Goal: Navigation & Orientation: Find specific page/section

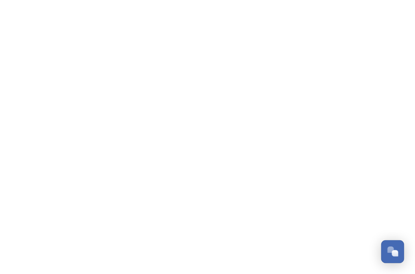
click at [390, 256] on div "Open Chat" at bounding box center [393, 251] width 22 height 13
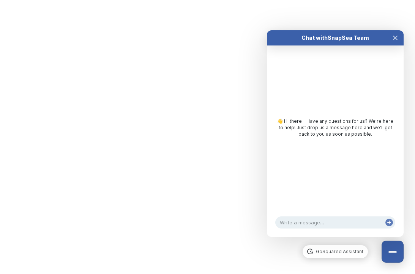
click at [79, 0] on html "Dismiss GoSquared Assistant Chat with SnapSea Team GoSquared Assistant Submit G…" at bounding box center [207, 0] width 415 height 0
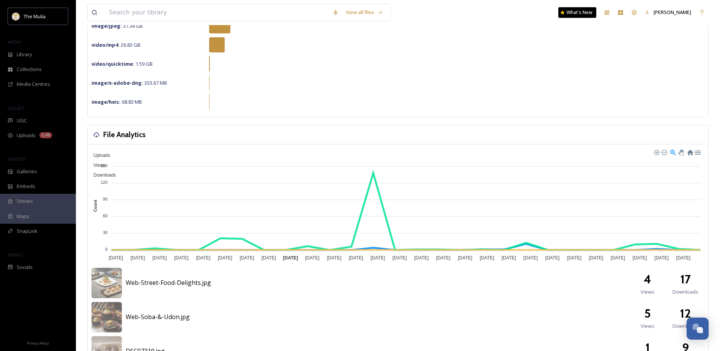
scroll to position [101, 0]
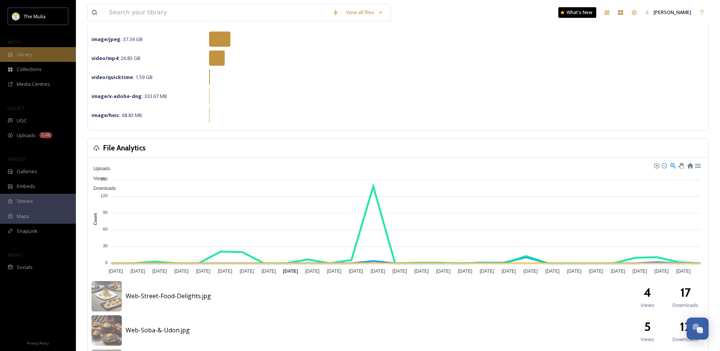
click at [49, 55] on div "Library" at bounding box center [38, 54] width 76 height 15
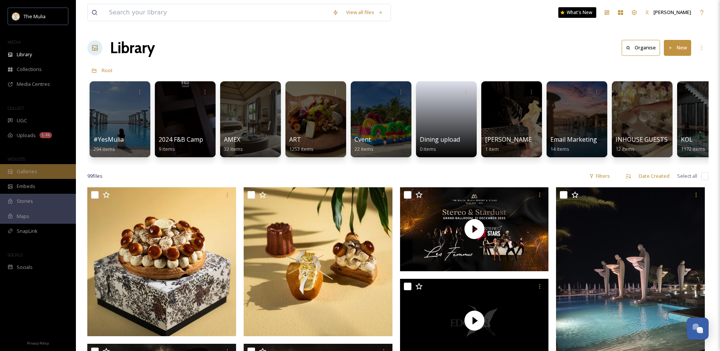
click at [30, 175] on span "Galleries" at bounding box center [27, 171] width 21 height 7
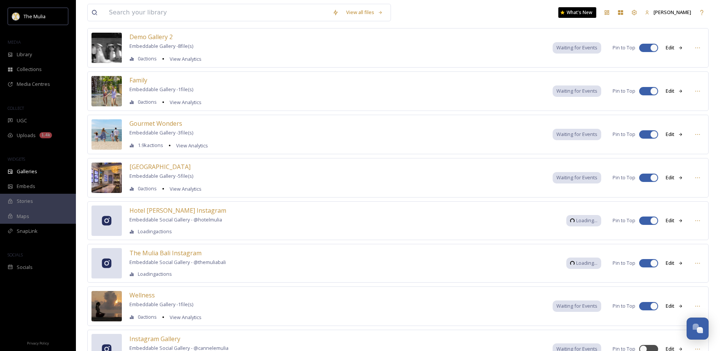
scroll to position [126, 0]
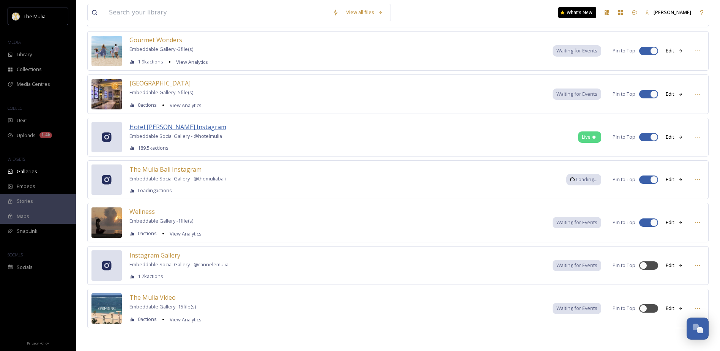
click at [194, 128] on span "Hotel Mulia Senayan Instagram" at bounding box center [177, 127] width 97 height 8
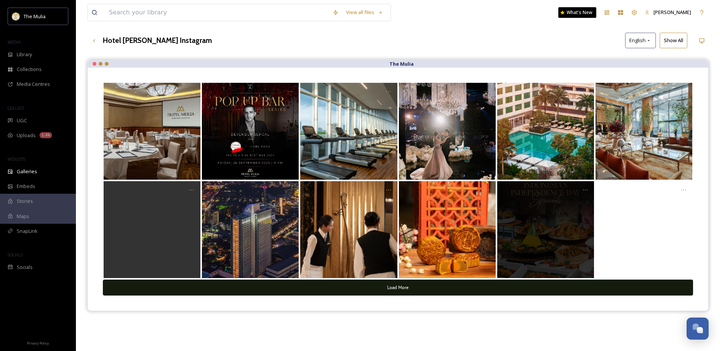
scroll to position [76, 0]
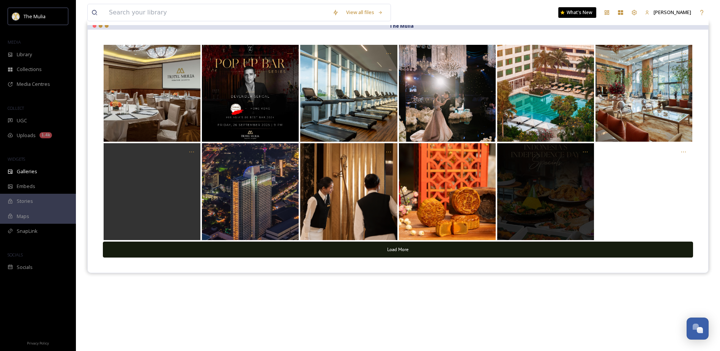
click at [415, 257] on button "Load More" at bounding box center [398, 249] width 590 height 16
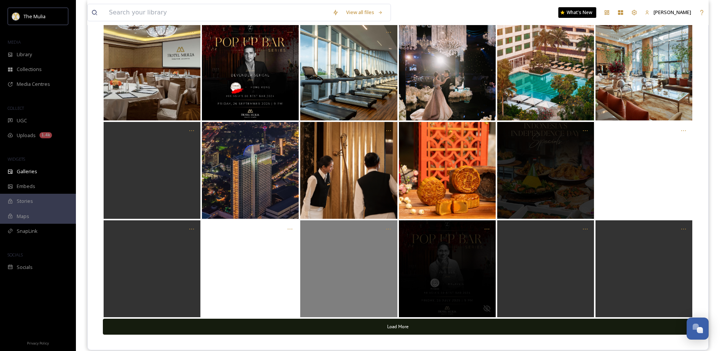
scroll to position [109, 0]
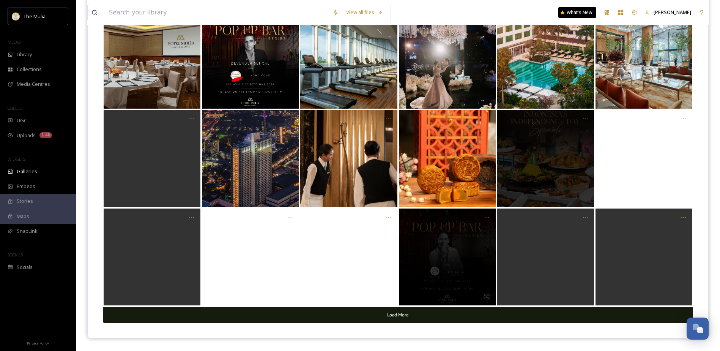
click at [389, 274] on button "Load More" at bounding box center [398, 315] width 590 height 16
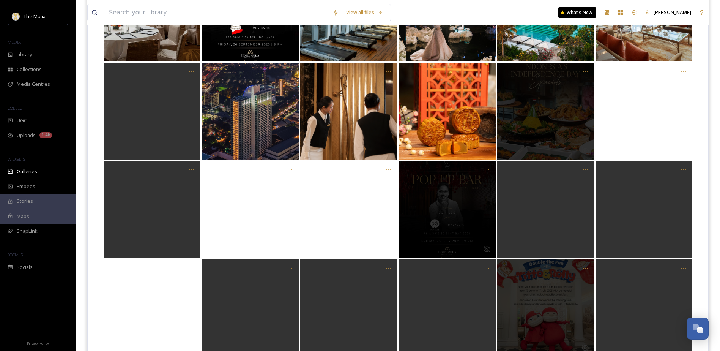
scroll to position [206, 0]
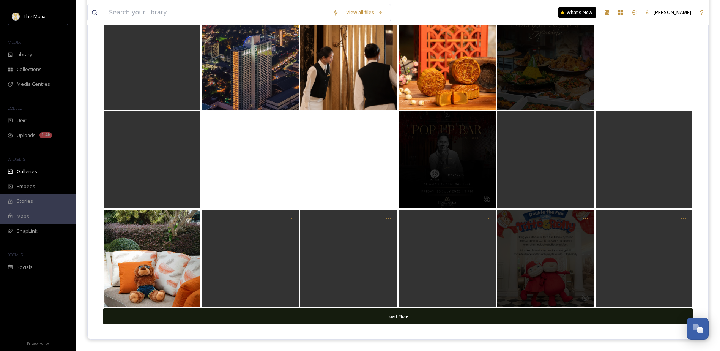
click at [389, 274] on button "Load More" at bounding box center [398, 316] width 590 height 16
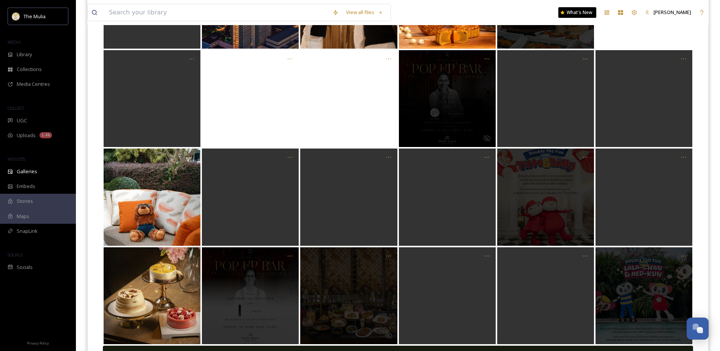
scroll to position [304, 0]
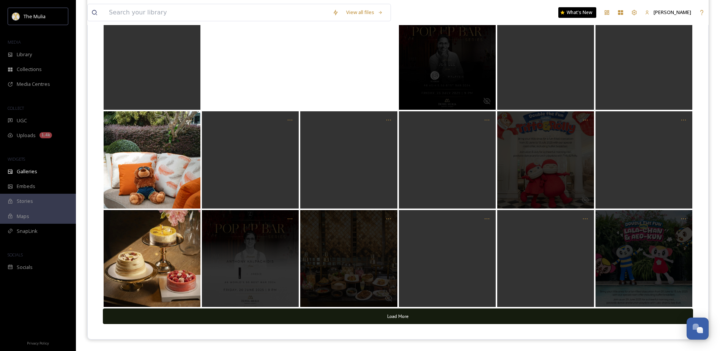
click at [393, 274] on button "Load More" at bounding box center [398, 316] width 590 height 16
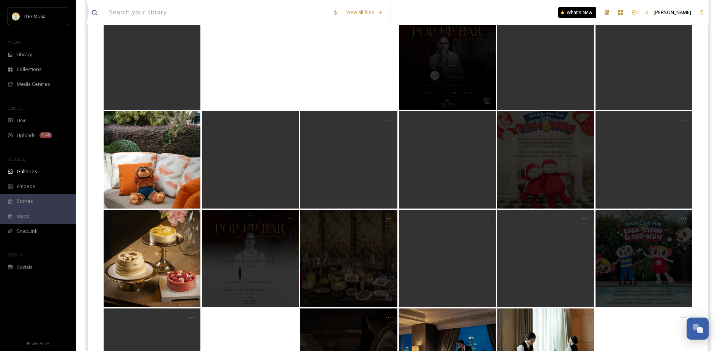
scroll to position [403, 0]
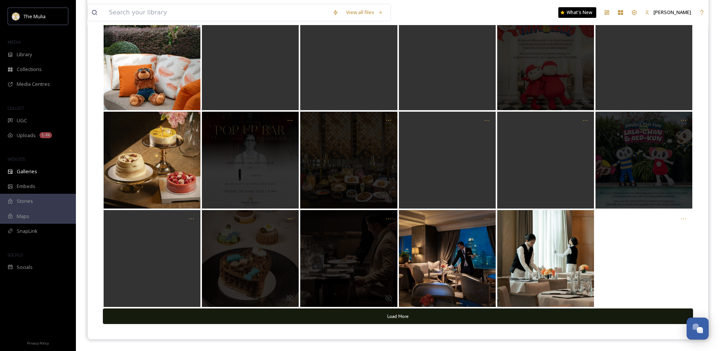
click at [393, 274] on button "Load More" at bounding box center [398, 316] width 590 height 16
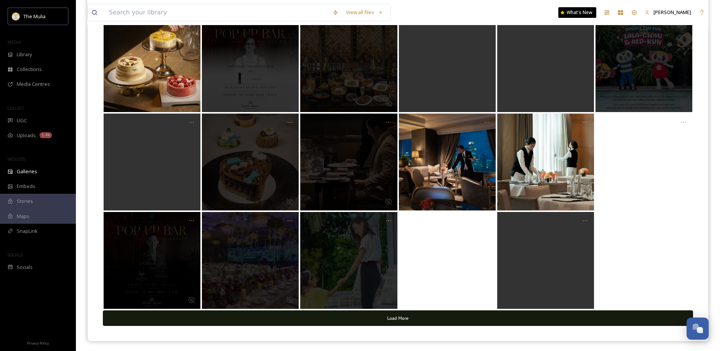
scroll to position [501, 0]
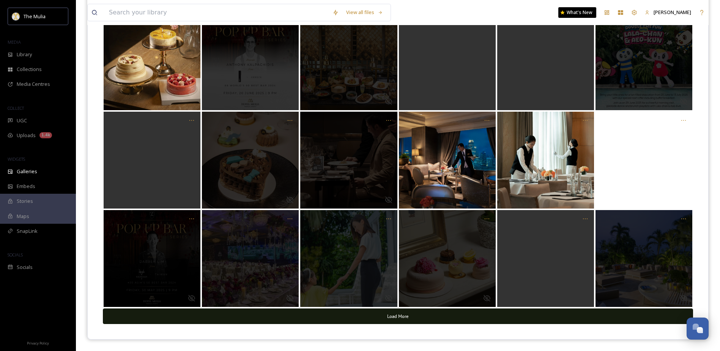
click at [393, 274] on button "Load More" at bounding box center [398, 316] width 590 height 16
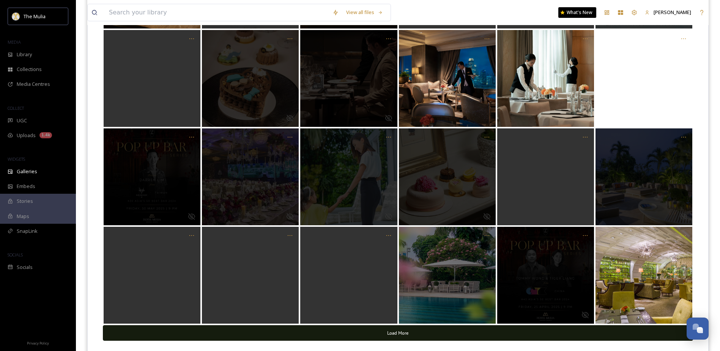
scroll to position [599, 0]
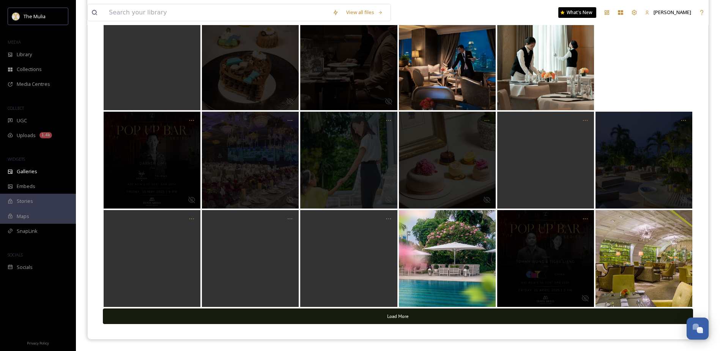
click at [415, 274] on button "Load More" at bounding box center [398, 316] width 590 height 16
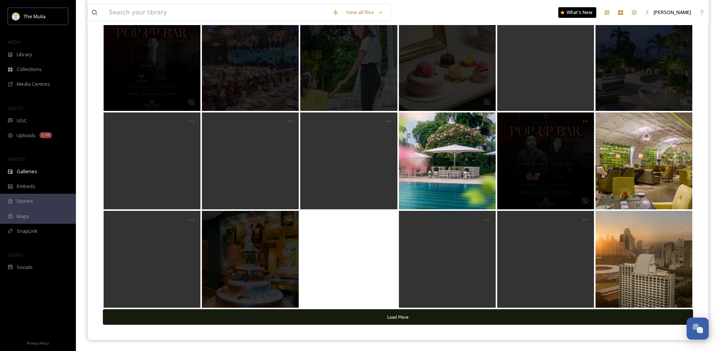
scroll to position [698, 0]
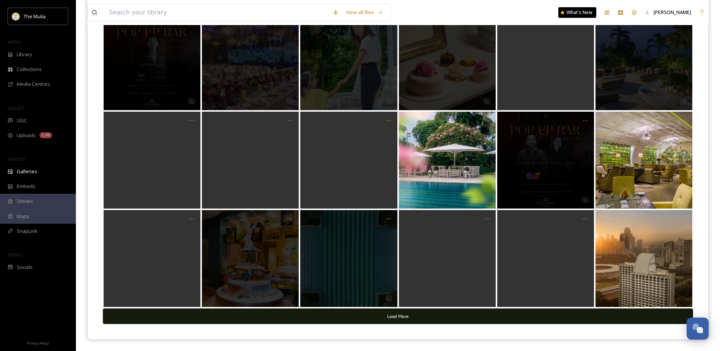
click at [415, 274] on button "Load More" at bounding box center [398, 316] width 590 height 16
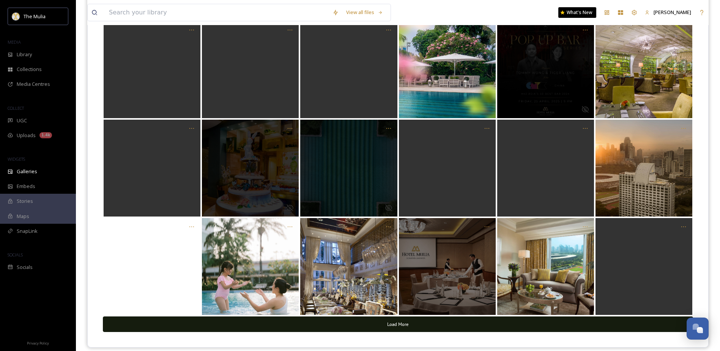
scroll to position [796, 0]
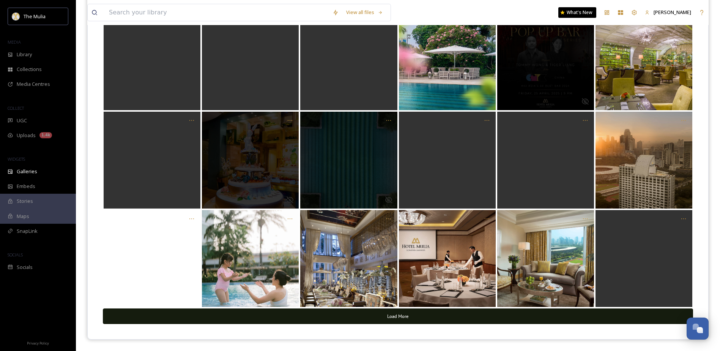
click at [415, 274] on button "Load More" at bounding box center [398, 316] width 590 height 16
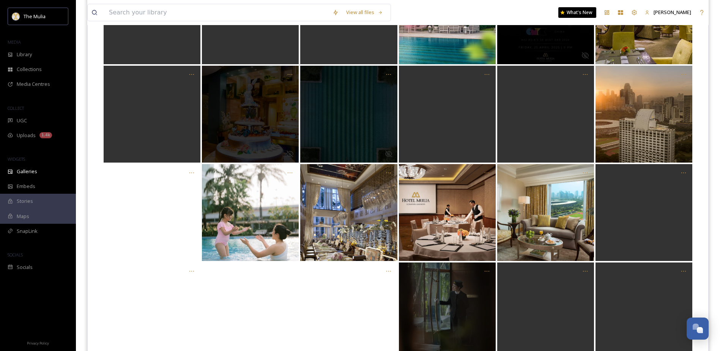
scroll to position [894, 0]
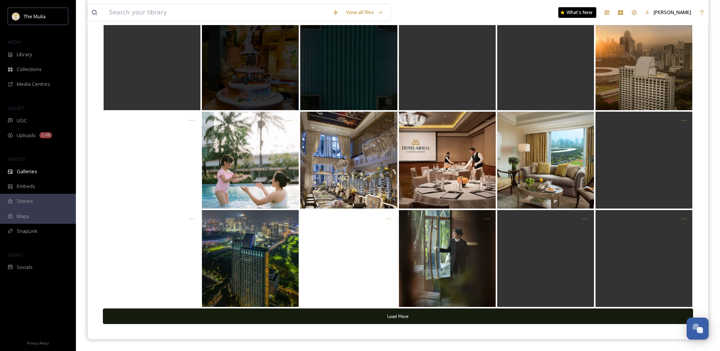
click at [415, 274] on button "Load More" at bounding box center [398, 316] width 590 height 16
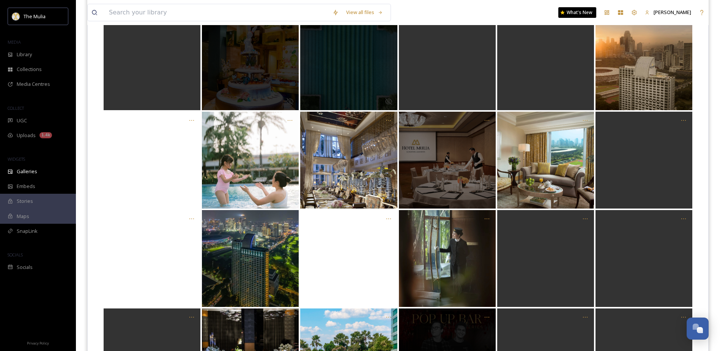
drag, startPoint x: 363, startPoint y: 235, endPoint x: 405, endPoint y: 169, distance: 78.0
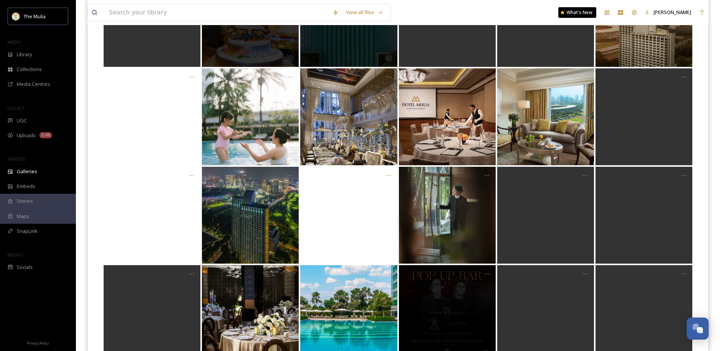
scroll to position [993, 0]
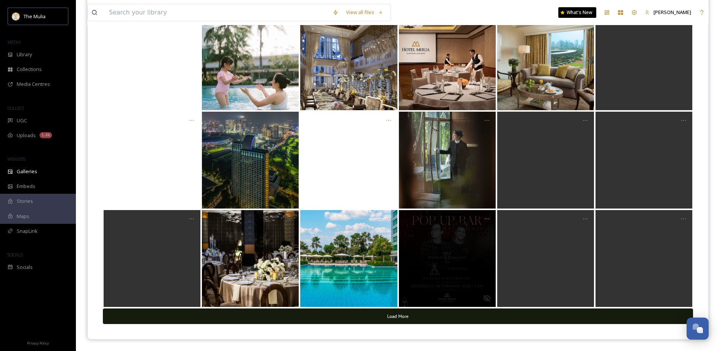
click at [415, 274] on button "Load More" at bounding box center [398, 316] width 590 height 16
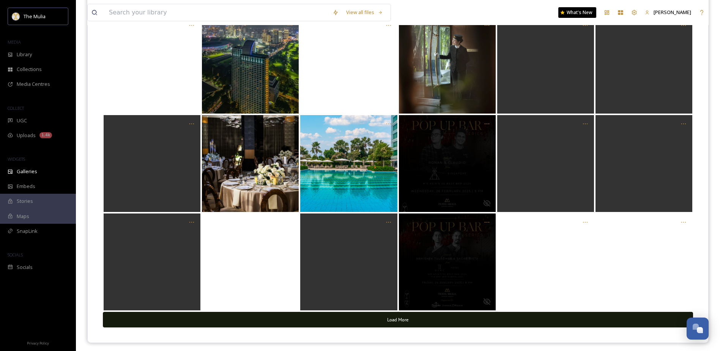
scroll to position [1091, 0]
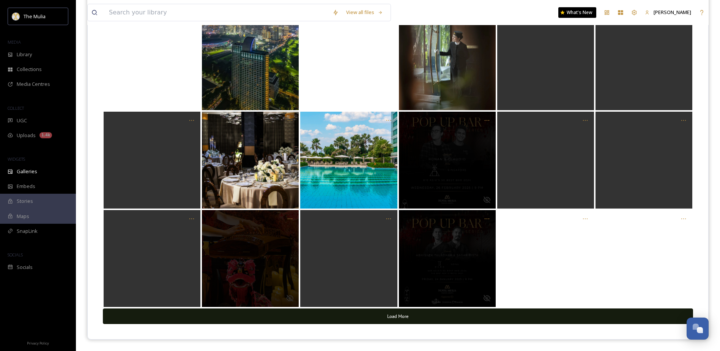
click at [415, 274] on button "Load More" at bounding box center [398, 316] width 590 height 16
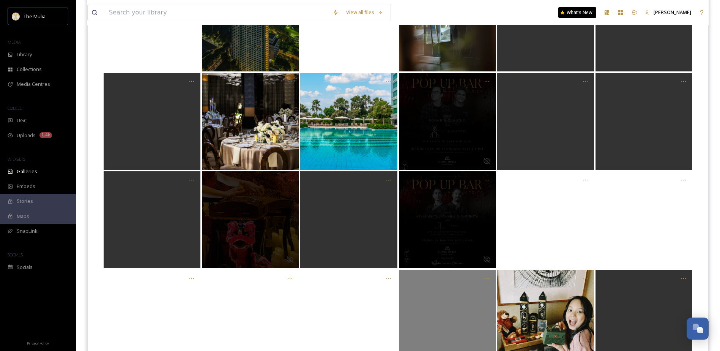
scroll to position [1189, 0]
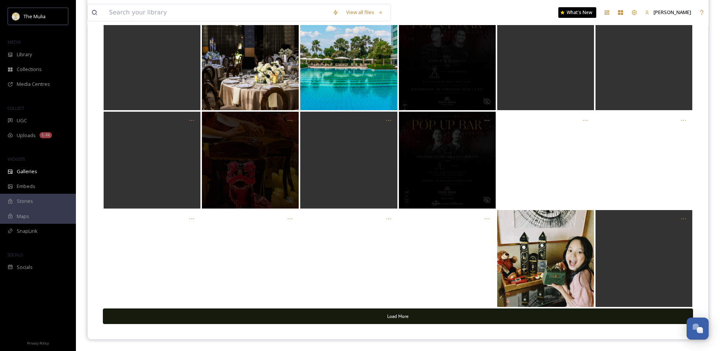
click at [415, 274] on button "Load More" at bounding box center [398, 316] width 590 height 16
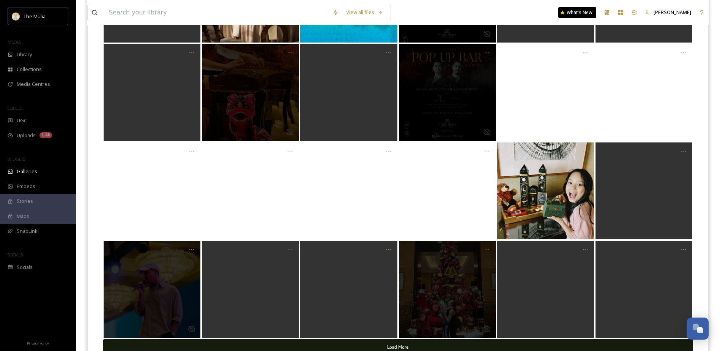
scroll to position [1288, 0]
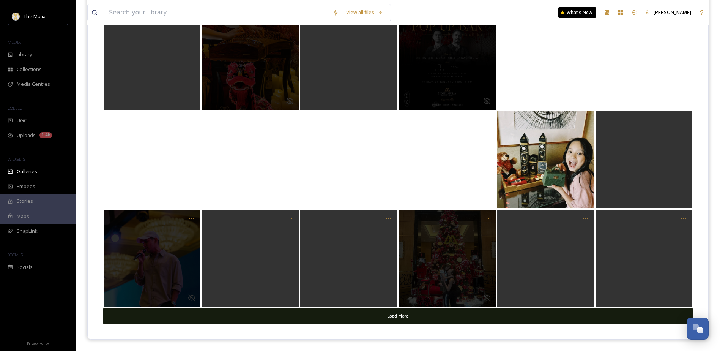
click at [415, 274] on button "Load More" at bounding box center [398, 316] width 590 height 16
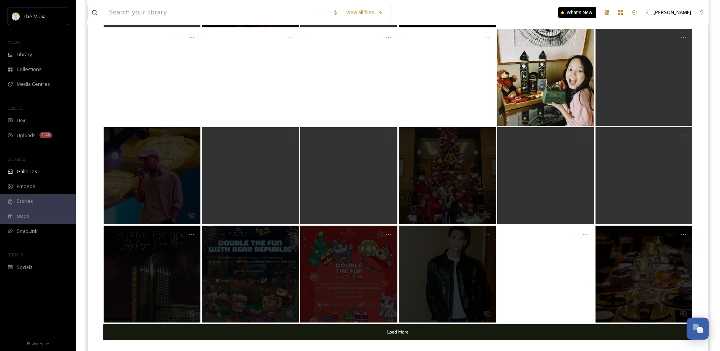
scroll to position [1386, 0]
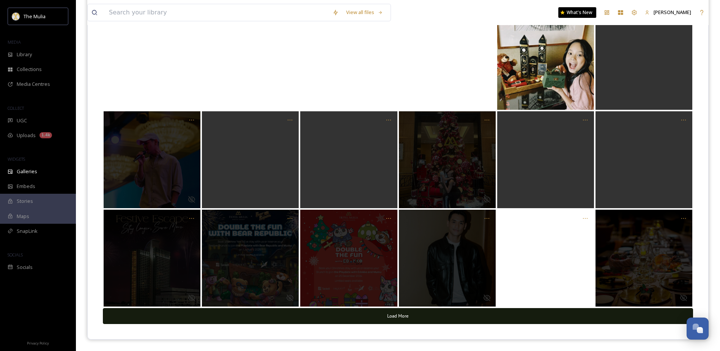
click at [415, 274] on button "Load More" at bounding box center [398, 316] width 590 height 16
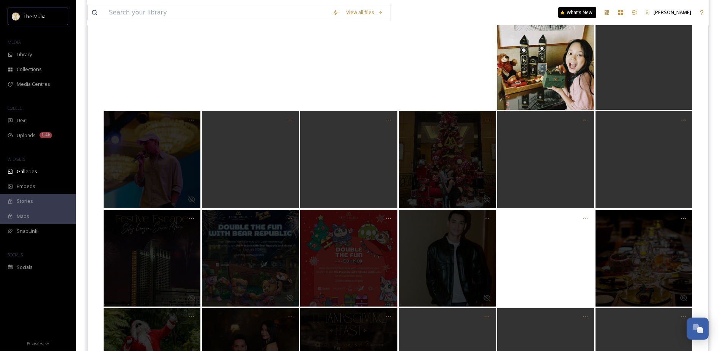
scroll to position [1485, 0]
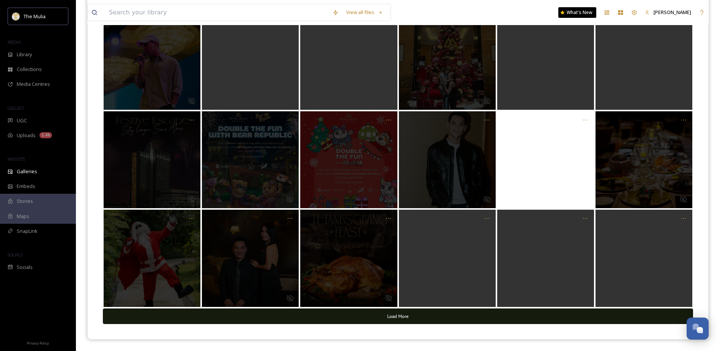
click at [415, 274] on button "Load More" at bounding box center [398, 316] width 590 height 16
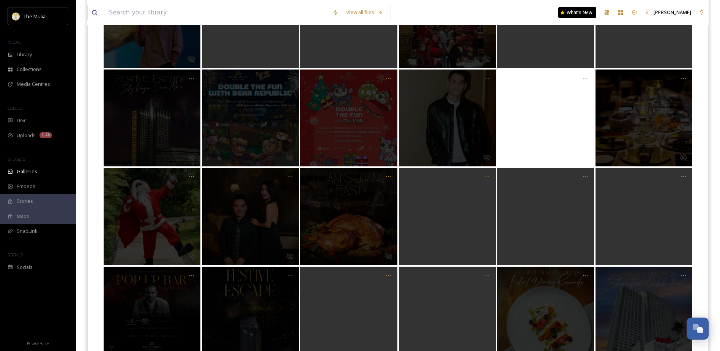
scroll to position [1583, 0]
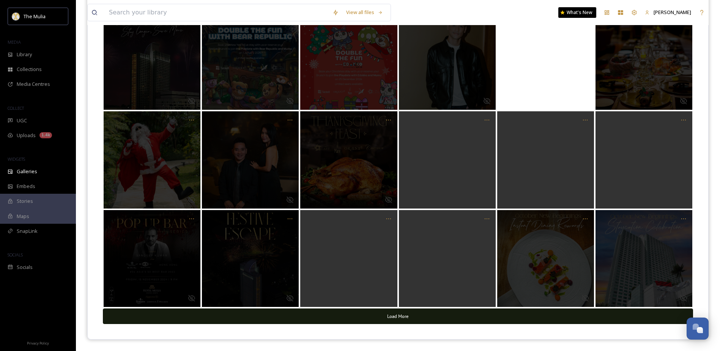
click at [415, 274] on button "Load More" at bounding box center [398, 316] width 590 height 16
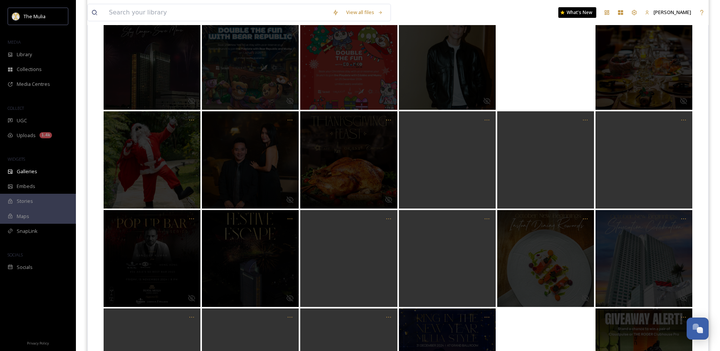
scroll to position [1681, 0]
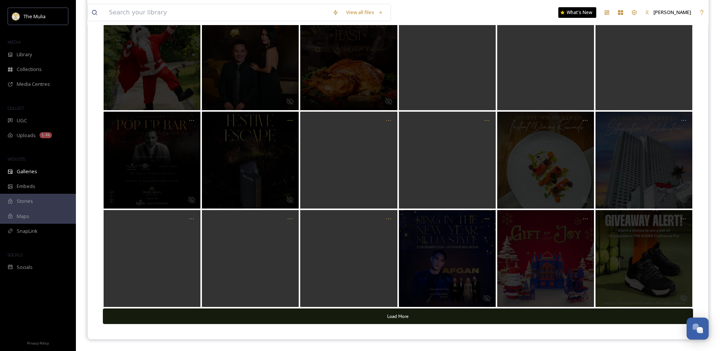
click at [415, 274] on button "Load More" at bounding box center [398, 316] width 590 height 16
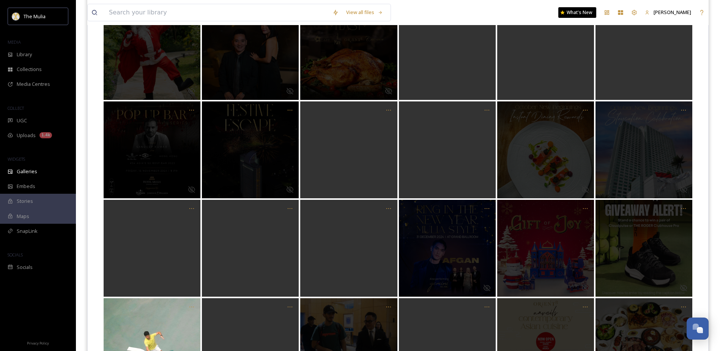
scroll to position [1780, 0]
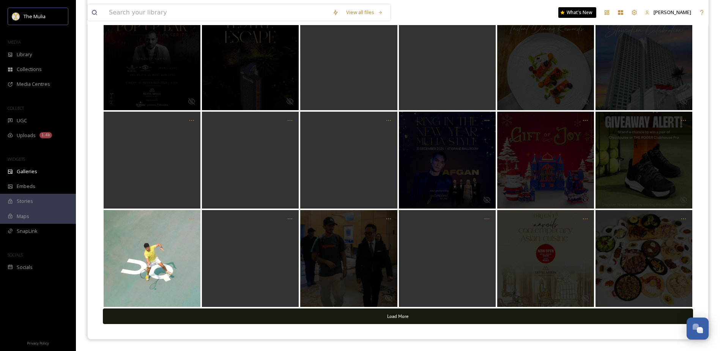
click at [415, 274] on button "Load More" at bounding box center [398, 316] width 590 height 16
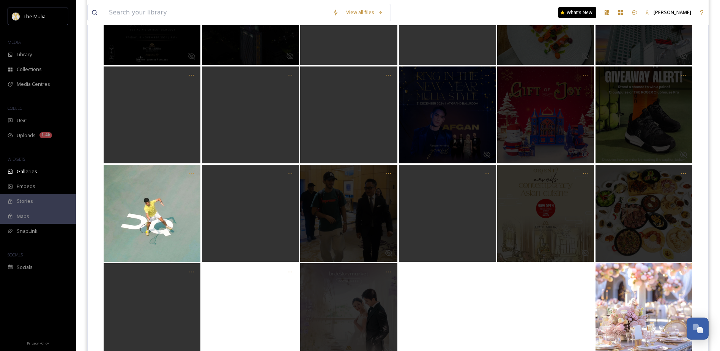
scroll to position [1878, 0]
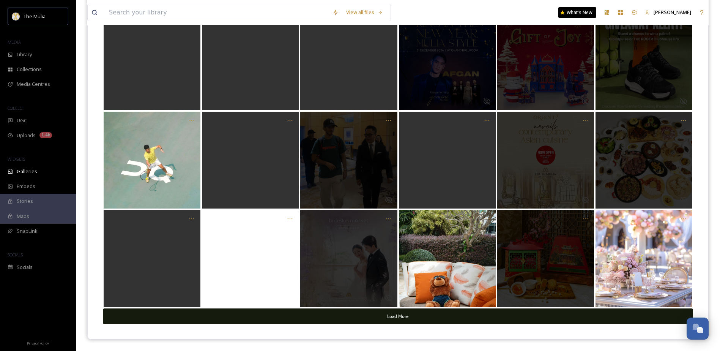
click at [415, 274] on button "Load More" at bounding box center [398, 316] width 590 height 16
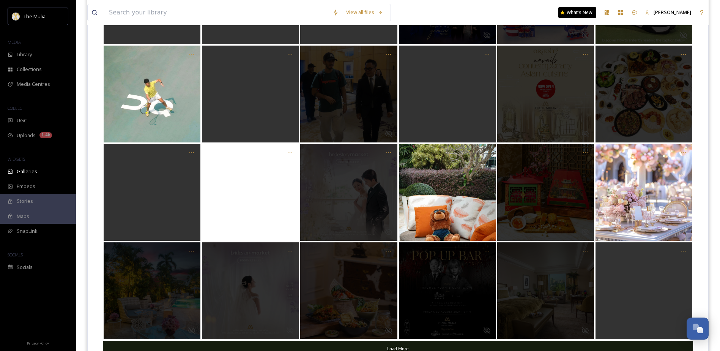
scroll to position [1976, 0]
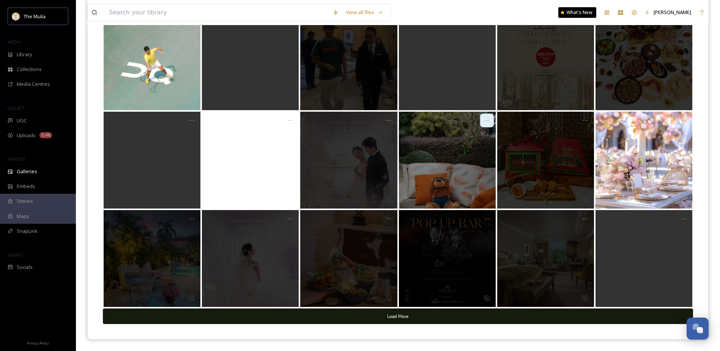
click at [415, 120] on icon "Opens media popup. Media description: undefined." at bounding box center [487, 120] width 6 height 6
click at [415, 133] on span "Hide Post" at bounding box center [479, 136] width 22 height 7
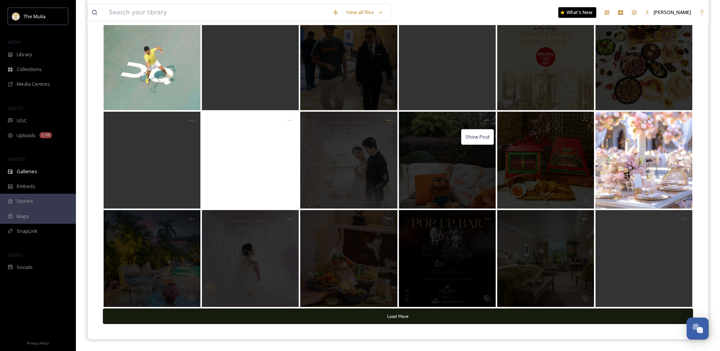
click at [415, 274] on button "Load More" at bounding box center [398, 316] width 590 height 16
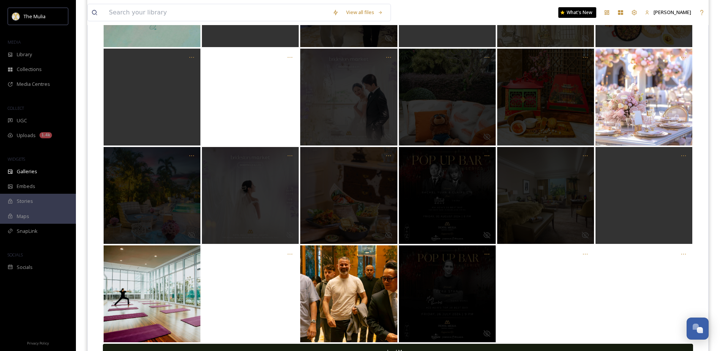
scroll to position [2075, 0]
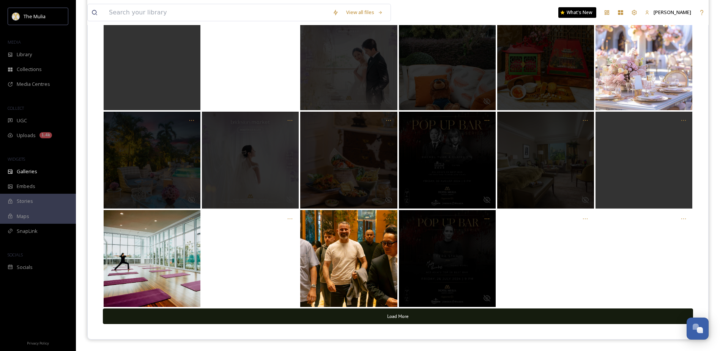
click at [415, 274] on button "Load More" at bounding box center [398, 316] width 590 height 16
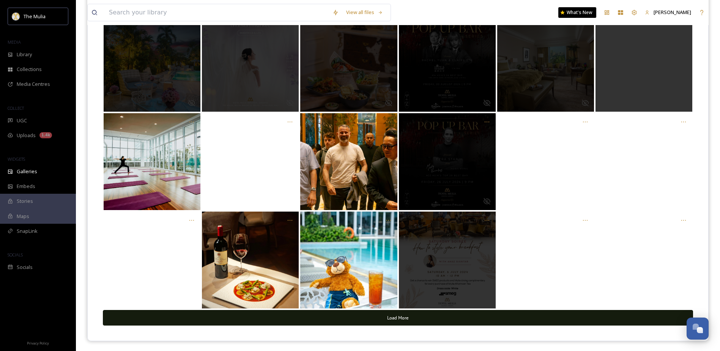
scroll to position [2173, 0]
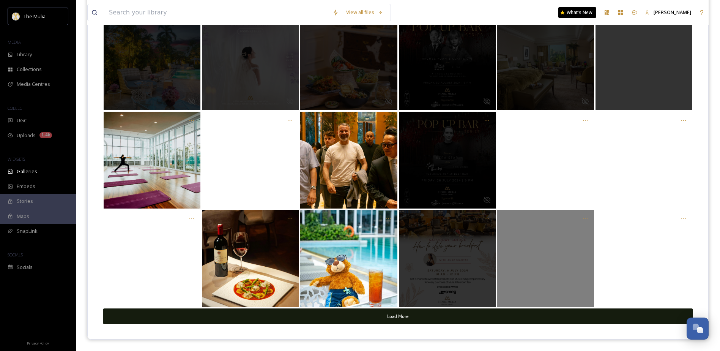
click at [415, 271] on div "Opens media popup. Media description: undefined." at bounding box center [545, 258] width 97 height 97
click at [415, 265] on div "Opens media popup. Media description: undefined." at bounding box center [545, 258] width 97 height 97
click at [415, 219] on div "Opens media popup. Media description: undefined." at bounding box center [545, 258] width 97 height 97
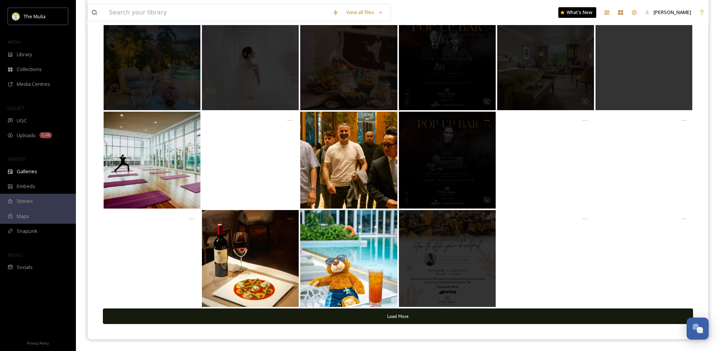
click at [415, 274] on button "Load More" at bounding box center [398, 316] width 590 height 16
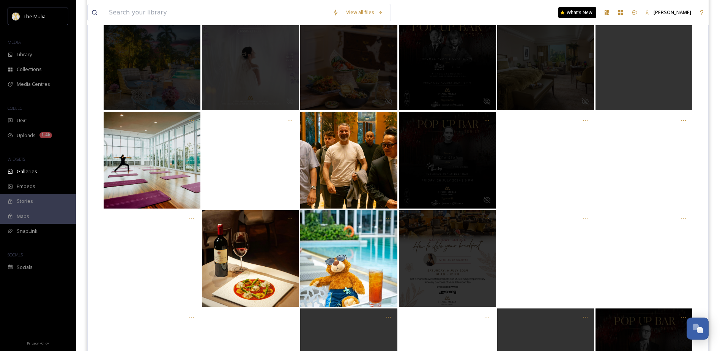
scroll to position [2271, 0]
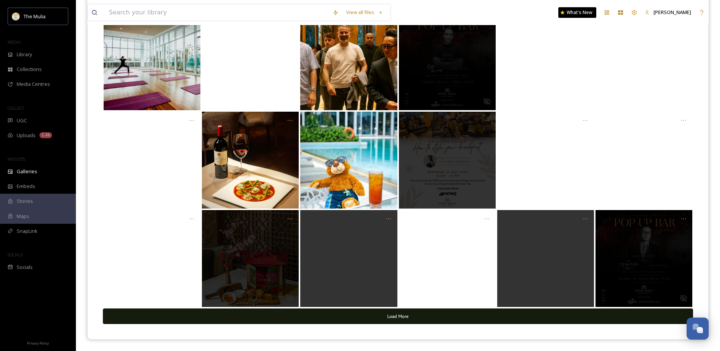
click at [415, 274] on button "Load More" at bounding box center [398, 316] width 590 height 16
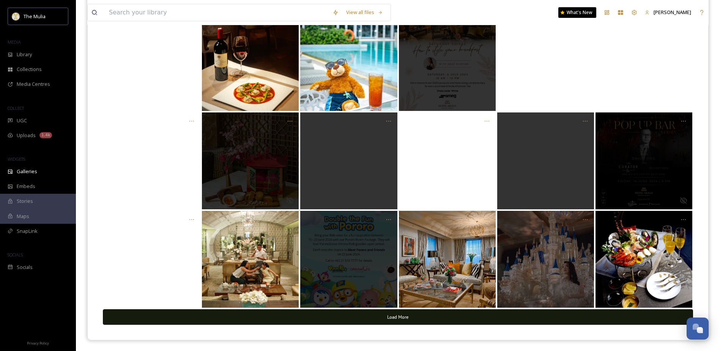
scroll to position [2370, 0]
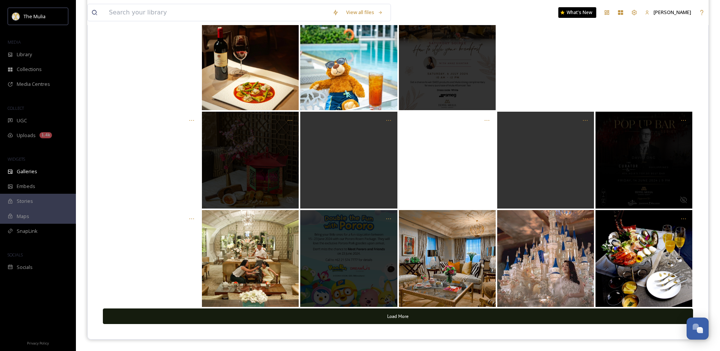
click at [415, 274] on button "Load More" at bounding box center [398, 316] width 590 height 16
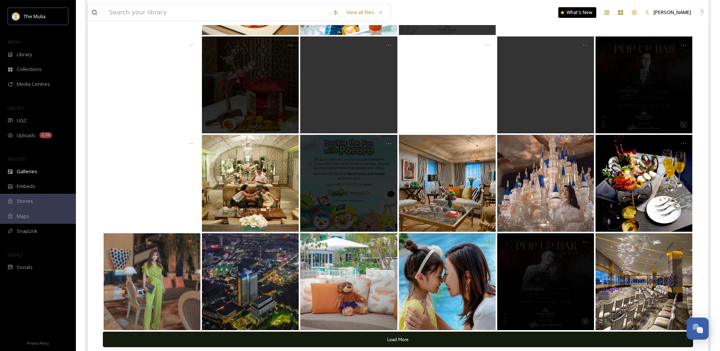
scroll to position [2446, 0]
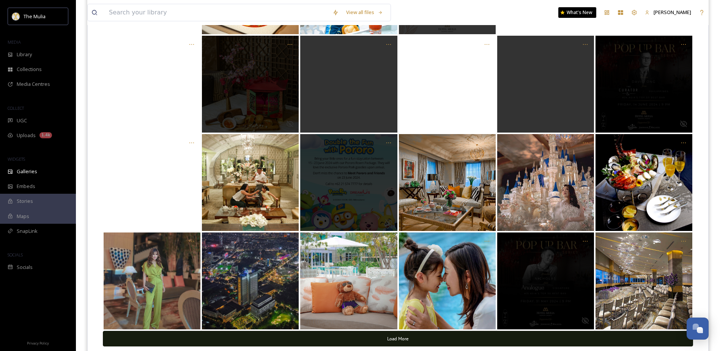
click at [415, 274] on button "Load More" at bounding box center [398, 339] width 590 height 16
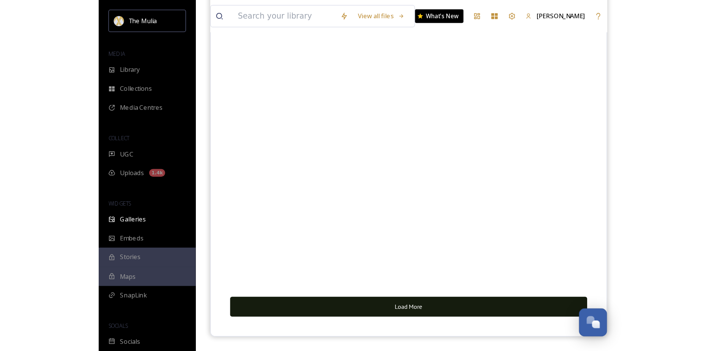
scroll to position [770, 0]
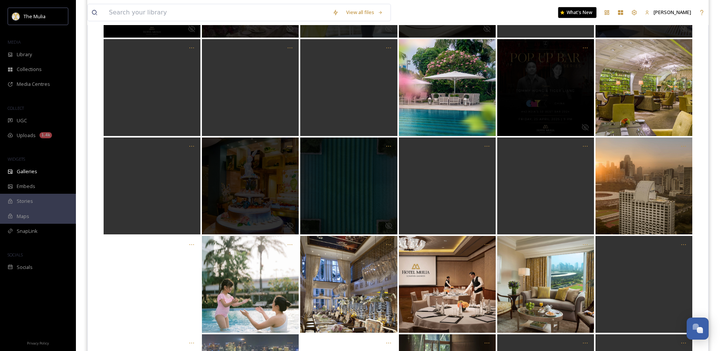
click at [415, 15] on div "What's New" at bounding box center [577, 12] width 38 height 11
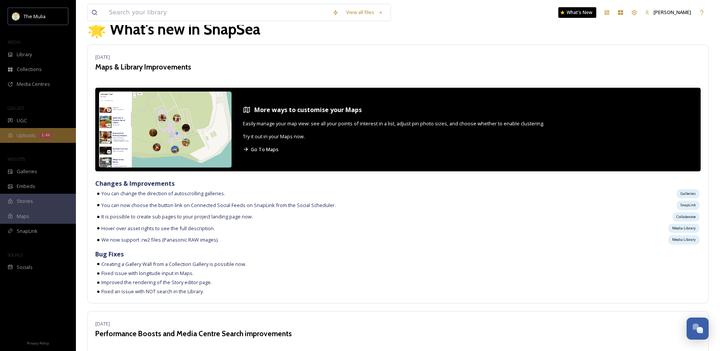
click at [36, 133] on div "Uploads 1.4k" at bounding box center [38, 135] width 76 height 15
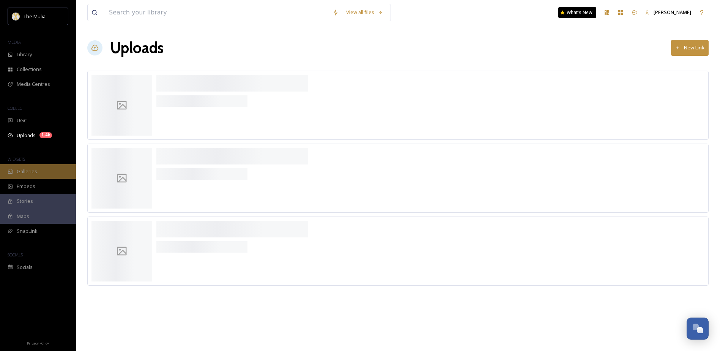
click at [48, 175] on div "Galleries" at bounding box center [38, 171] width 76 height 15
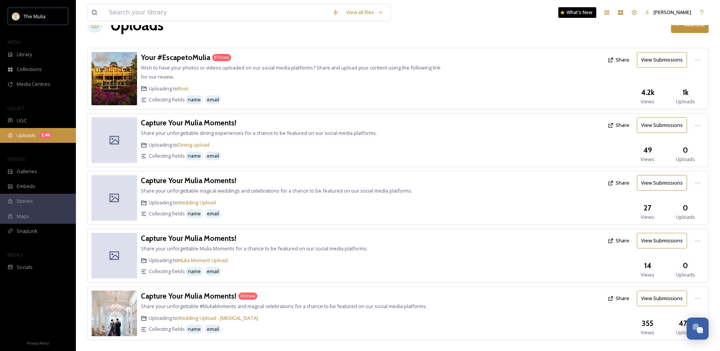
scroll to position [35, 0]
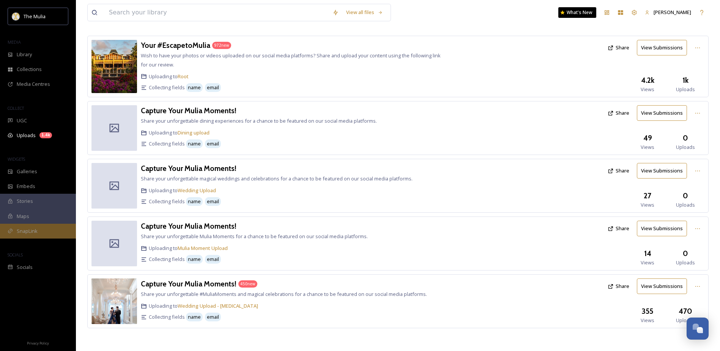
click at [28, 236] on div "SnapLink" at bounding box center [38, 231] width 76 height 15
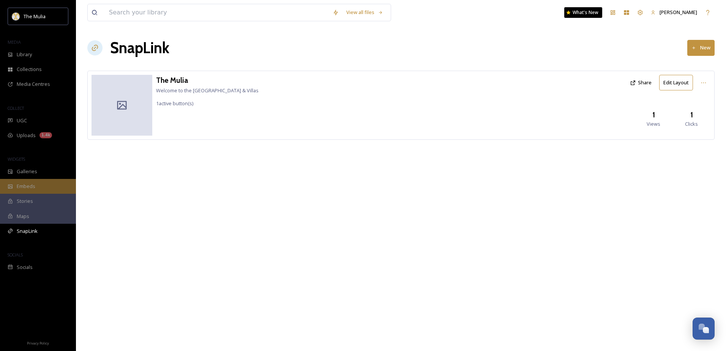
click at [38, 186] on div "Embeds" at bounding box center [38, 186] width 76 height 15
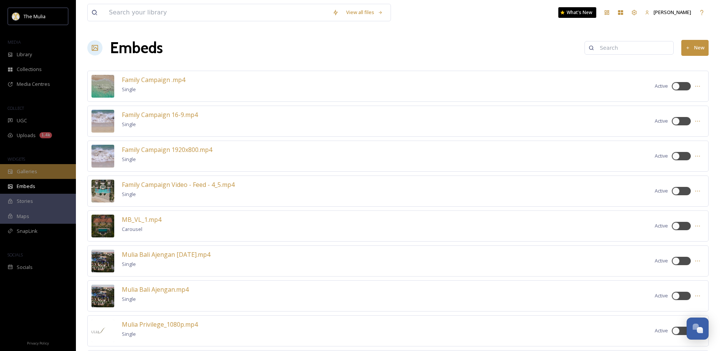
click at [38, 173] on div "Galleries" at bounding box center [38, 171] width 76 height 15
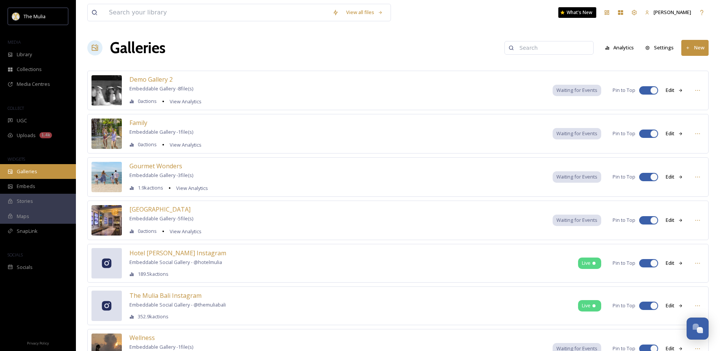
click at [41, 172] on div "Galleries" at bounding box center [38, 171] width 76 height 15
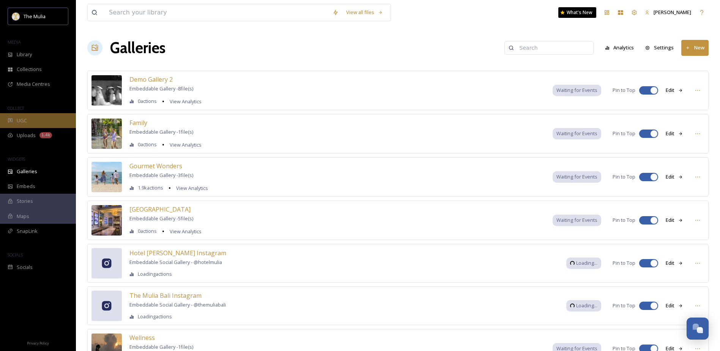
click at [40, 123] on div "UGC" at bounding box center [38, 120] width 76 height 15
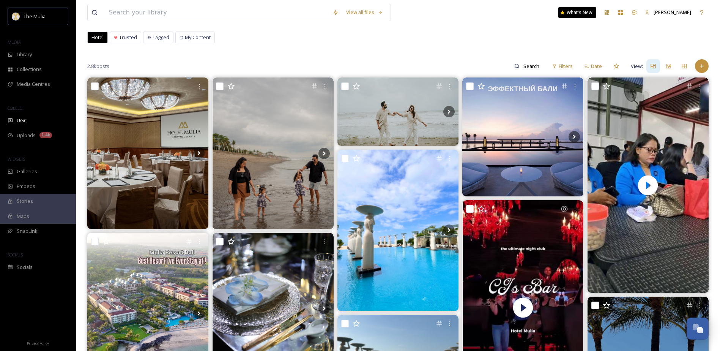
scroll to position [76, 0]
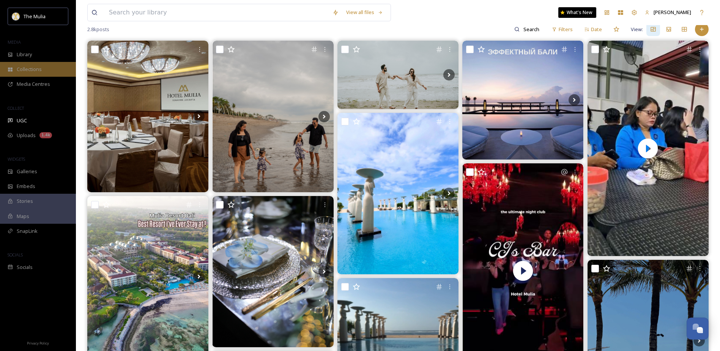
click at [33, 73] on span "Collections" at bounding box center [29, 69] width 25 height 7
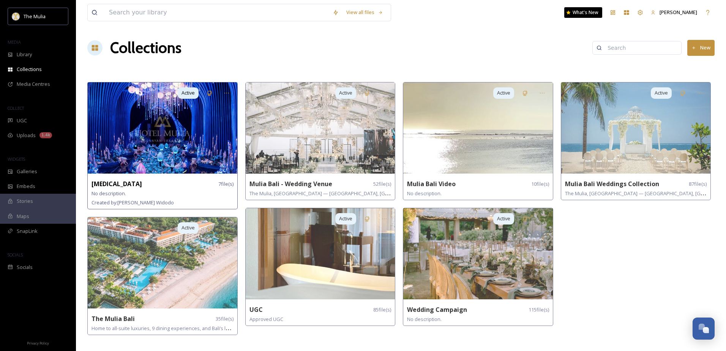
click at [136, 113] on img at bounding box center [163, 127] width 150 height 91
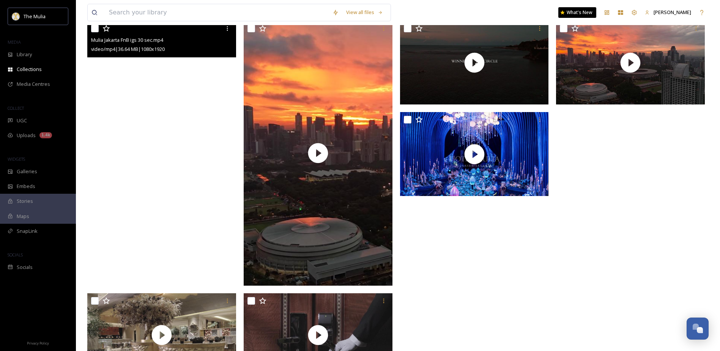
scroll to position [133, 0]
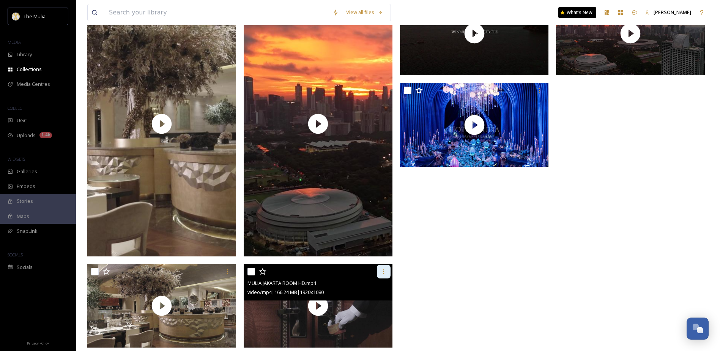
click at [386, 272] on icon at bounding box center [384, 271] width 6 height 6
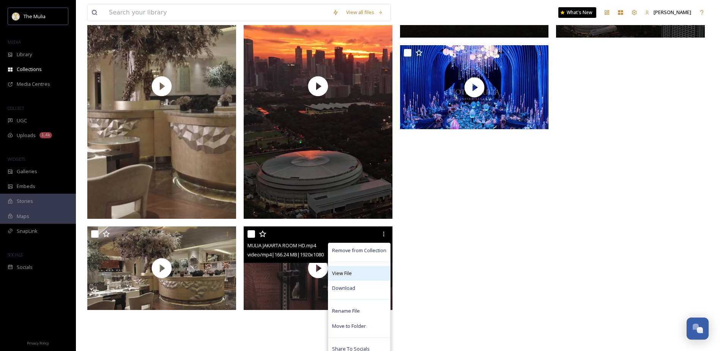
scroll to position [171, 0]
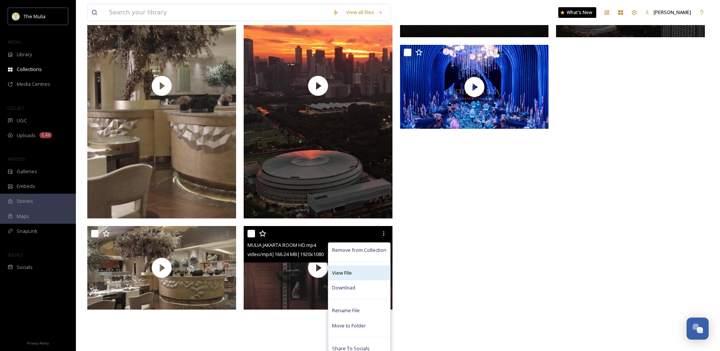
click at [367, 274] on div "View File" at bounding box center [359, 272] width 62 height 15
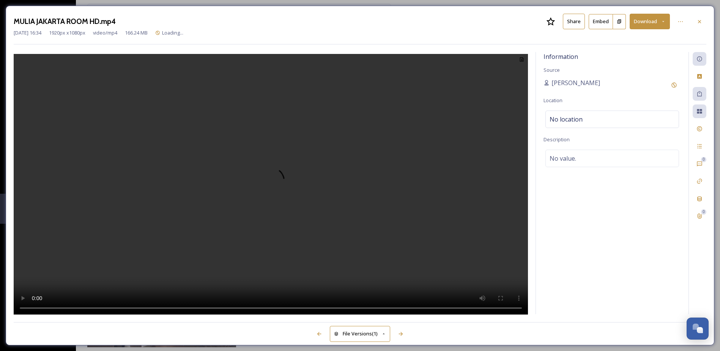
scroll to position [133, 0]
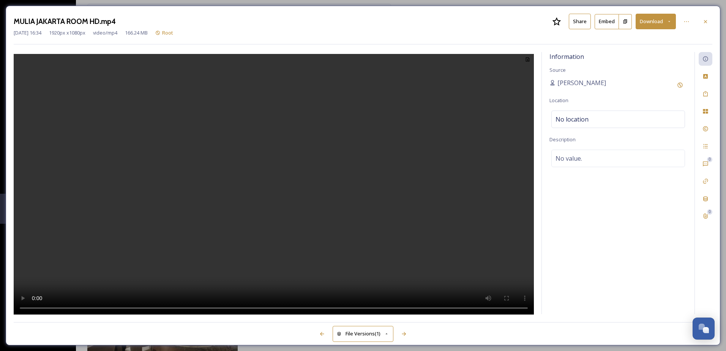
click at [415, 21] on div "MULIA JAKARTA ROOM HD.mp4 Share Embed Download Mar 18 2025 16:34 1920 px x 1080…" at bounding box center [363, 175] width 714 height 339
click at [415, 21] on icon at bounding box center [705, 22] width 6 height 6
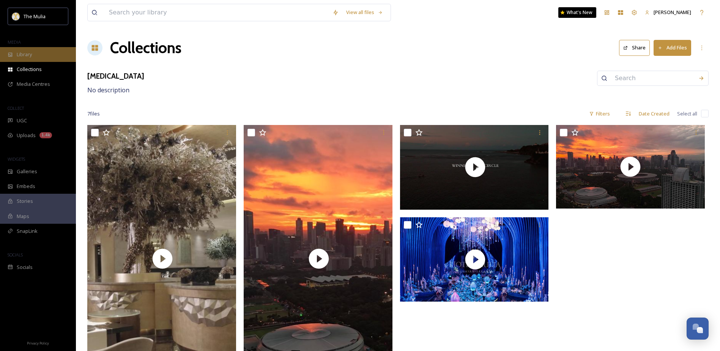
click at [32, 58] on div "Library" at bounding box center [38, 54] width 76 height 15
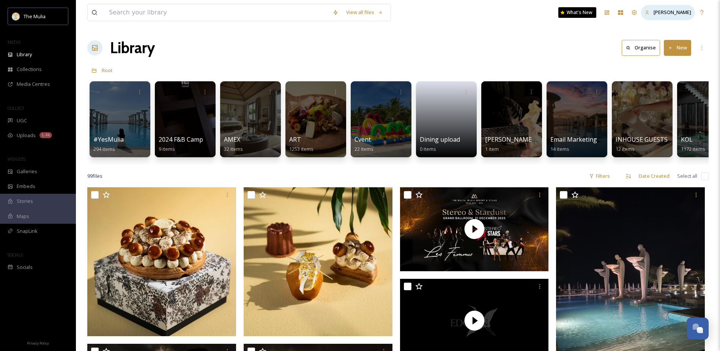
click at [415, 14] on span "Theodore Alvin" at bounding box center [673, 12] width 38 height 7
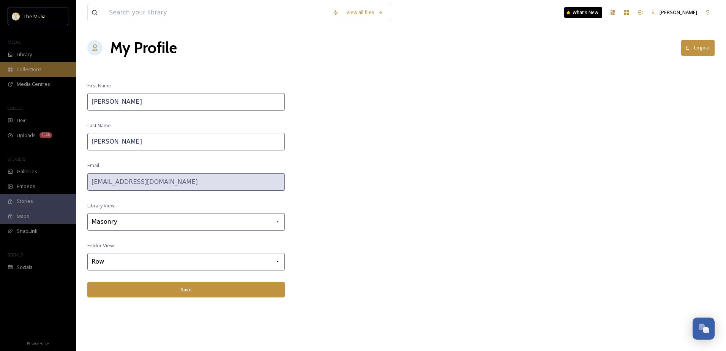
click at [42, 76] on div "Collections" at bounding box center [38, 69] width 76 height 15
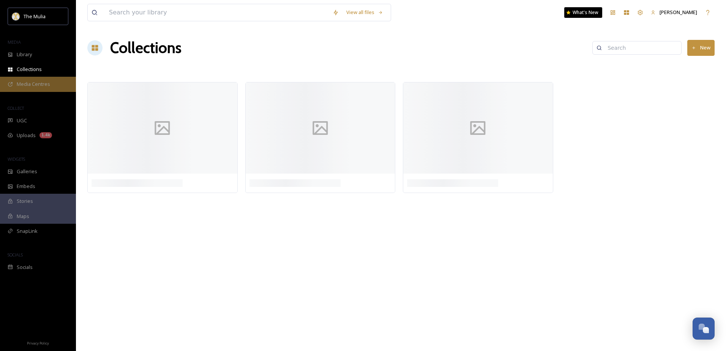
click at [45, 86] on span "Media Centres" at bounding box center [33, 83] width 33 height 7
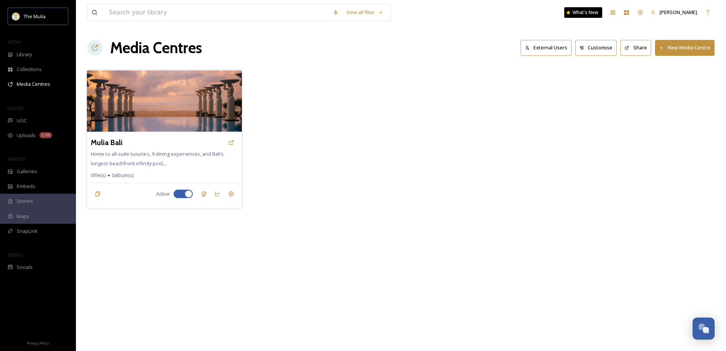
click at [148, 134] on div "Mulia Bali Home to all-suite luxuries, 9 dining experiences, and Bali’s longest…" at bounding box center [164, 170] width 155 height 77
click at [229, 144] on icon at bounding box center [231, 142] width 5 height 5
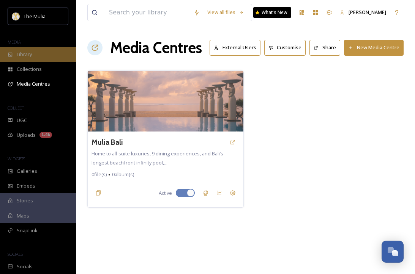
click at [39, 57] on div "Library" at bounding box center [38, 54] width 76 height 15
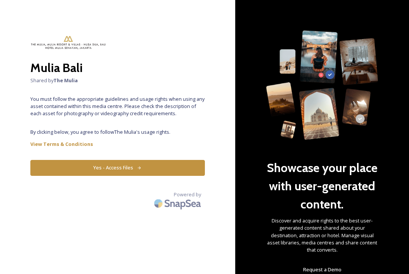
click at [128, 168] on button "Yes - Access Files" at bounding box center [117, 168] width 175 height 16
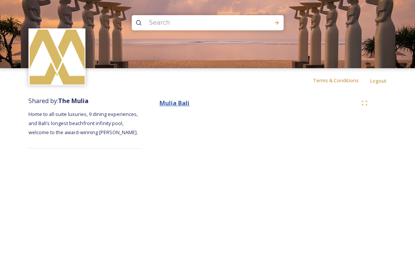
click at [181, 105] on strong "Mulia Bali" at bounding box center [174, 103] width 30 height 8
